Goal: Complete application form: Complete application form

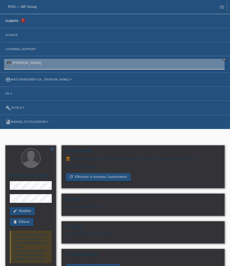
click at [17, 22] on link "Clients" at bounding box center [12, 20] width 18 height 3
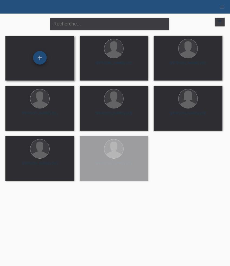
click at [41, 58] on div "+" at bounding box center [40, 58] width 14 height 14
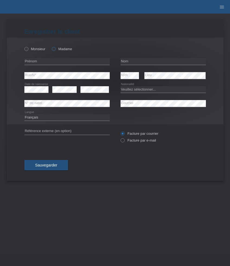
click at [51, 46] on icon at bounding box center [51, 46] width 0 height 0
click at [55, 50] on input "Madame" at bounding box center [54, 49] width 4 height 4
radio input "true"
click at [50, 63] on input "text" at bounding box center [66, 61] width 85 height 7
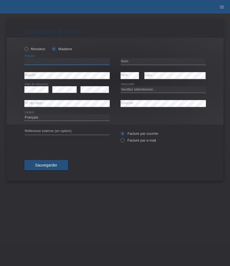
paste input "Anduena"
type input "Anduena"
click at [137, 57] on div "error Nom" at bounding box center [163, 61] width 85 height 14
click at [132, 59] on input "text" at bounding box center [163, 61] width 85 height 7
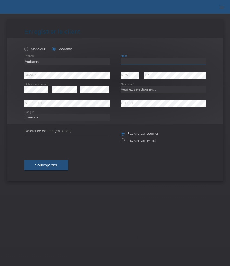
paste input "[PERSON_NAME]"
type input "[PERSON_NAME]"
click at [147, 87] on select "Veuillez sélectionner... Suisse Allemagne Autriche Liechtenstein ------------ A…" at bounding box center [163, 89] width 85 height 7
select select "CH"
click at [121, 86] on select "Veuillez sélectionner... Suisse Allemagne Autriche Liechtenstein ------------ A…" at bounding box center [163, 89] width 85 height 7
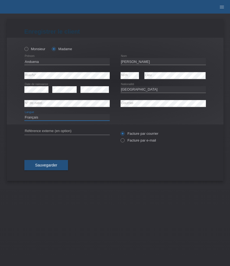
click at [67, 118] on select "Deutsch Français Italiano English" at bounding box center [66, 117] width 85 height 7
select select "de"
click at [24, 114] on select "Deutsch Français Italiano English" at bounding box center [66, 117] width 85 height 7
click at [128, 141] on label "Facture par e-mail" at bounding box center [138, 140] width 35 height 4
click at [124, 141] on input "Facture par e-mail" at bounding box center [123, 141] width 4 height 7
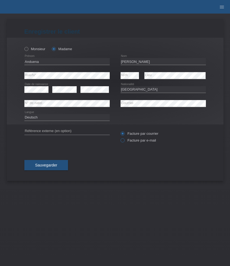
radio input "true"
click at [56, 166] on span "Sauvegarder" at bounding box center [46, 165] width 22 height 4
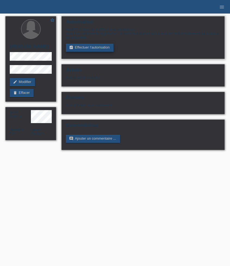
click at [92, 49] on link "assignment_turned_in Effectuer l’autorisation" at bounding box center [89, 48] width 47 height 8
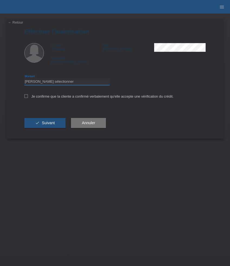
click at [73, 85] on select "Veuillez sélectionner CHF 1.00 - CHF 499.00 CHF 500.00 - CHF 1'999.00 CHF 2'000…" at bounding box center [66, 81] width 85 height 7
select select "3"
click at [24, 79] on select "Veuillez sélectionner CHF 1.00 - CHF 499.00 CHF 500.00 - CHF 1'999.00 CHF 2'000…" at bounding box center [66, 81] width 85 height 7
click at [61, 99] on div "Je confirme que la cliente a confirmé verbalement qu'elle accepte une vérificat…" at bounding box center [115, 98] width 182 height 18
click at [56, 99] on div "Je confirme que la cliente a confirmé verbalement qu'elle accepte une vérificat…" at bounding box center [115, 98] width 182 height 18
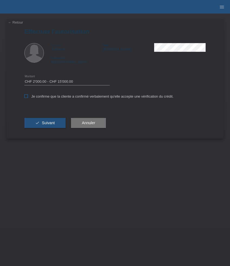
click at [41, 96] on label "Je confirme que la cliente a confirmé verbalement qu'elle accepte une vérificat…" at bounding box center [98, 96] width 149 height 4
click at [28, 96] on input "Je confirme que la cliente a confirmé verbalement qu'elle accepte une vérificat…" at bounding box center [26, 96] width 4 height 4
checkbox input "true"
click at [46, 123] on span "Suivant" at bounding box center [48, 123] width 13 height 4
